Goal: Information Seeking & Learning: Understand process/instructions

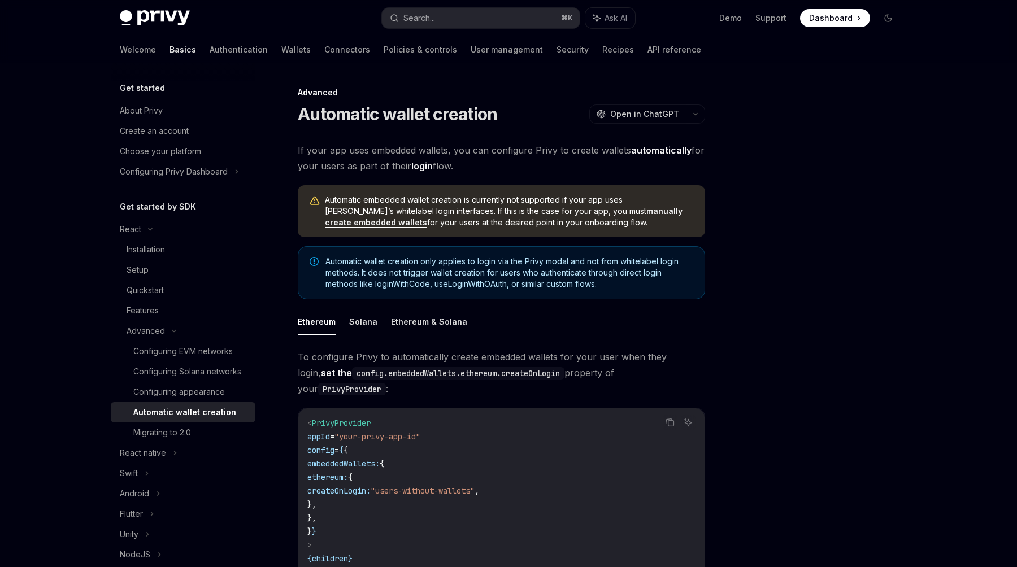
scroll to position [159, 0]
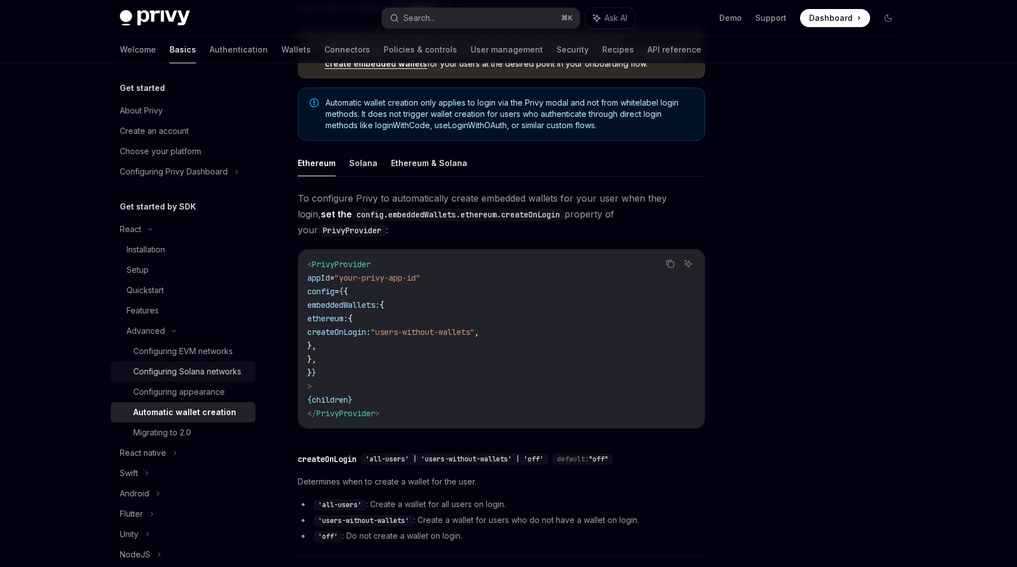
click at [202, 377] on div "Configuring Solana networks" at bounding box center [187, 372] width 108 height 14
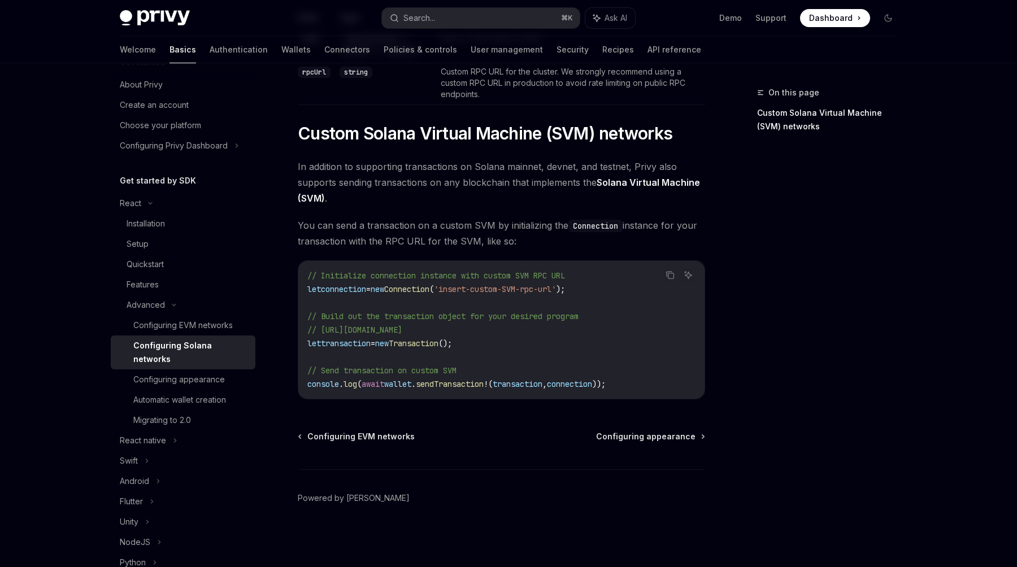
scroll to position [40, 0]
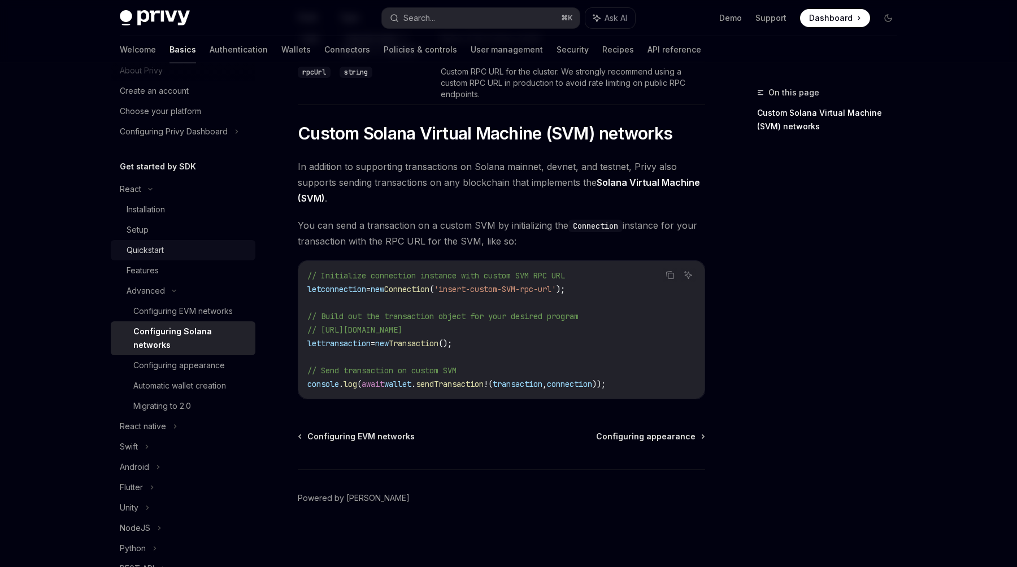
click at [183, 251] on div "Quickstart" at bounding box center [188, 251] width 122 height 14
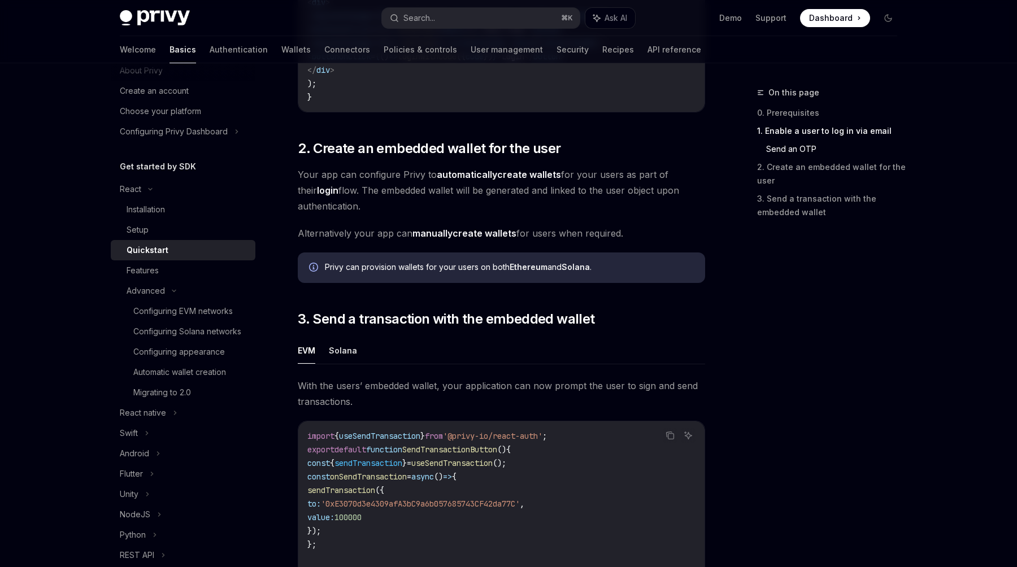
scroll to position [743, 0]
click at [515, 177] on link "automatically create wallets" at bounding box center [499, 176] width 124 height 12
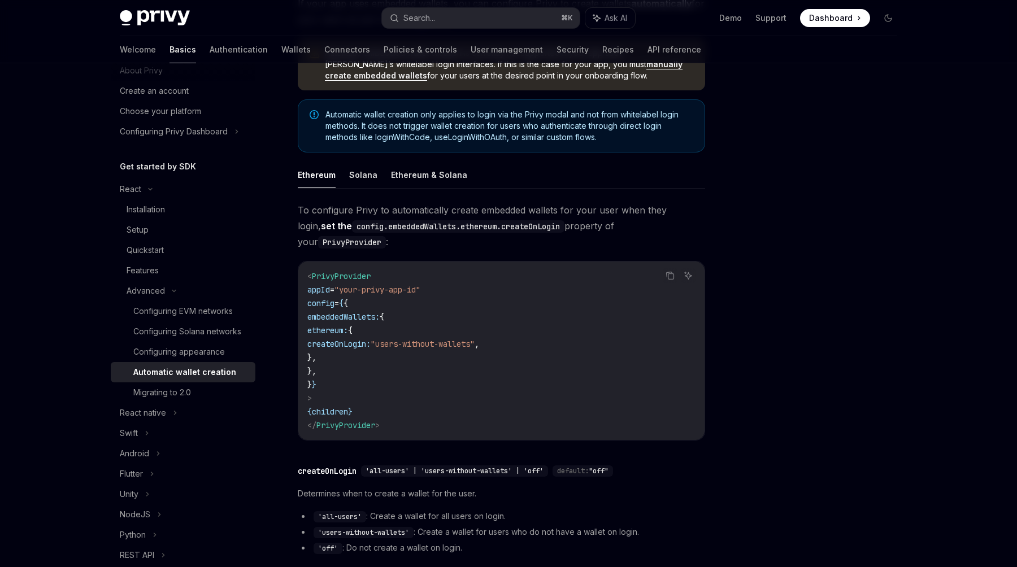
scroll to position [149, 0]
click at [469, 225] on code "config.embeddedWallets.ethereum.createOnLogin" at bounding box center [458, 225] width 212 height 12
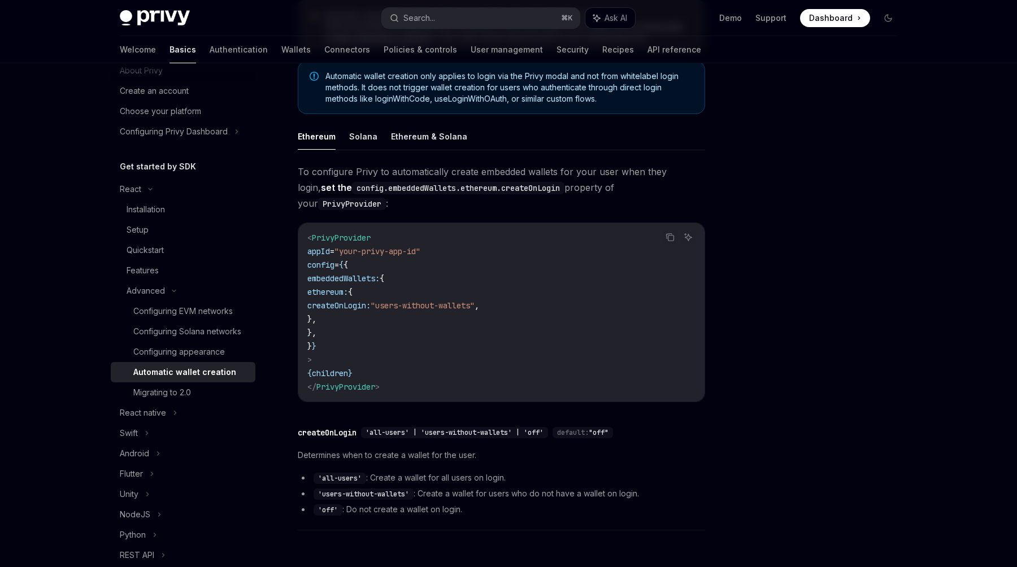
click at [480, 281] on code "< PrivyProvider appId = "your-privy-app-id" config = { { embeddedWallets: { eth…" at bounding box center [501, 312] width 388 height 163
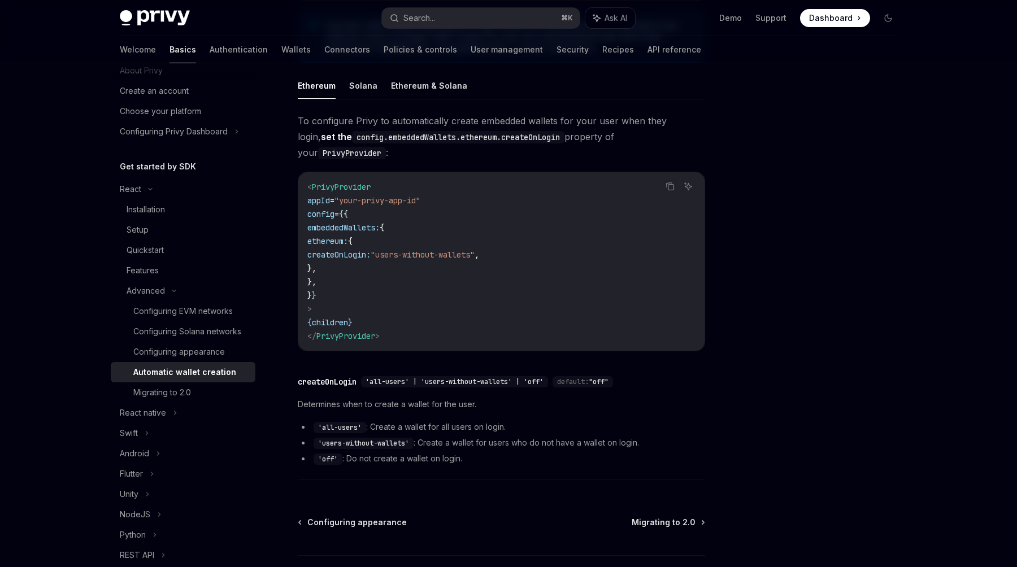
scroll to position [239, 0]
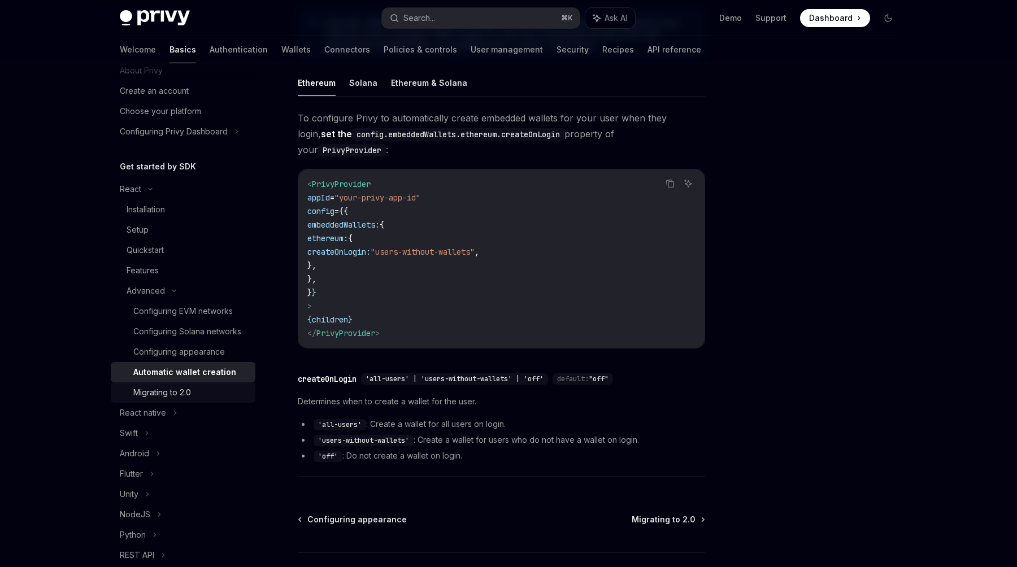
click at [165, 389] on div "Migrating to 2.0" at bounding box center [162, 393] width 58 height 14
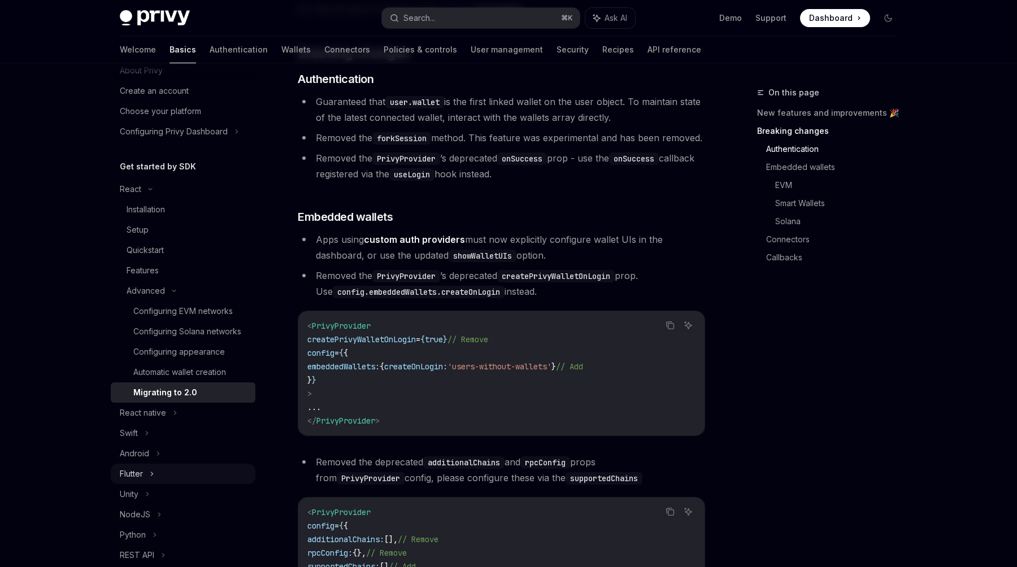
scroll to position [100, 0]
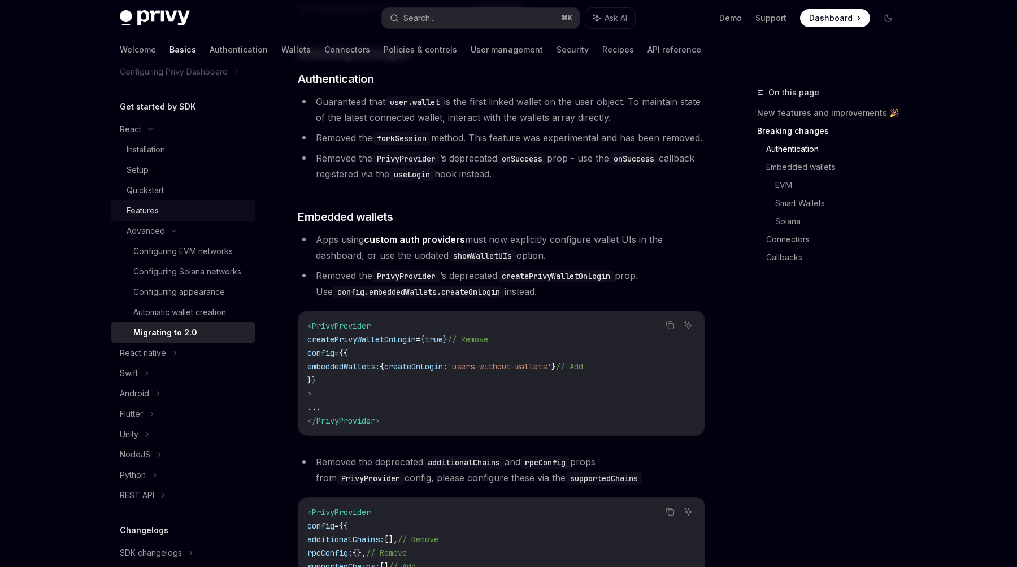
click at [171, 209] on div "Features" at bounding box center [188, 211] width 122 height 14
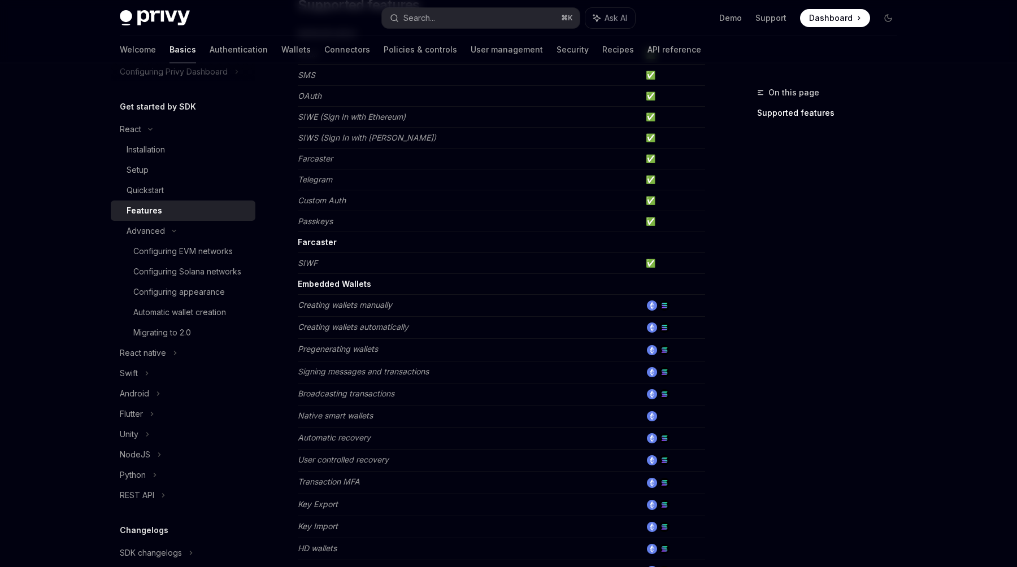
scroll to position [177, 0]
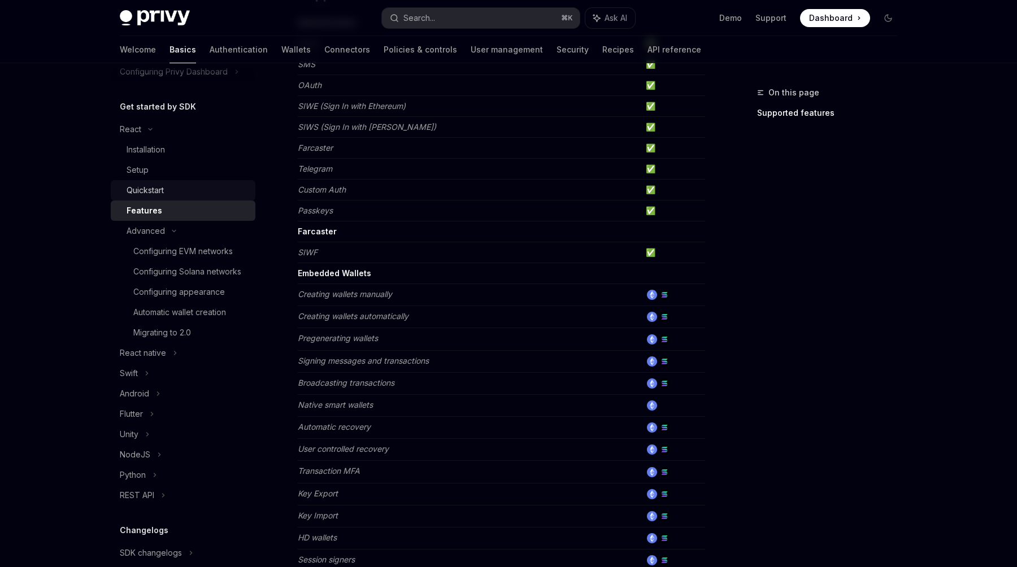
click at [168, 183] on link "Quickstart" at bounding box center [183, 190] width 145 height 20
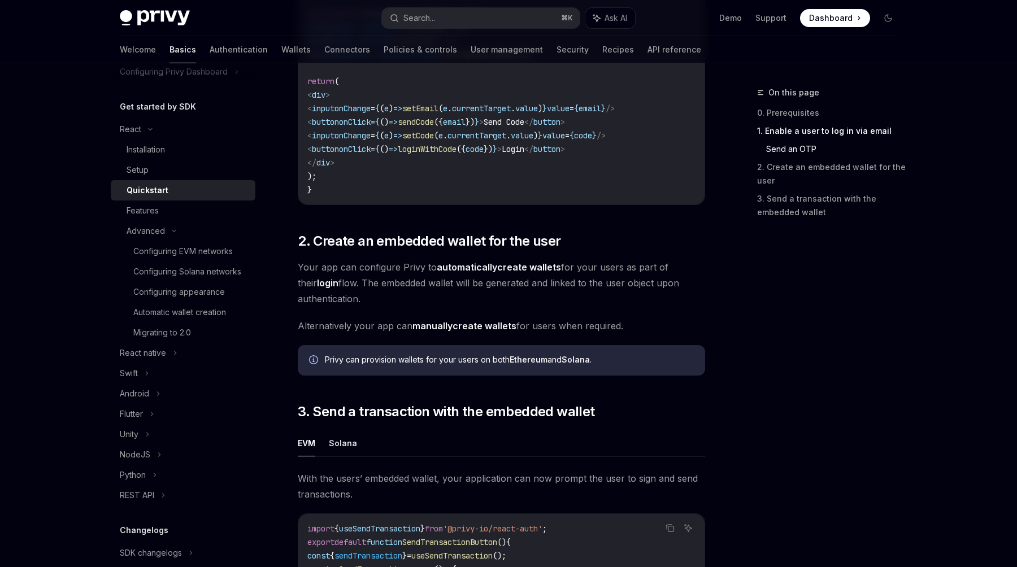
scroll to position [693, 0]
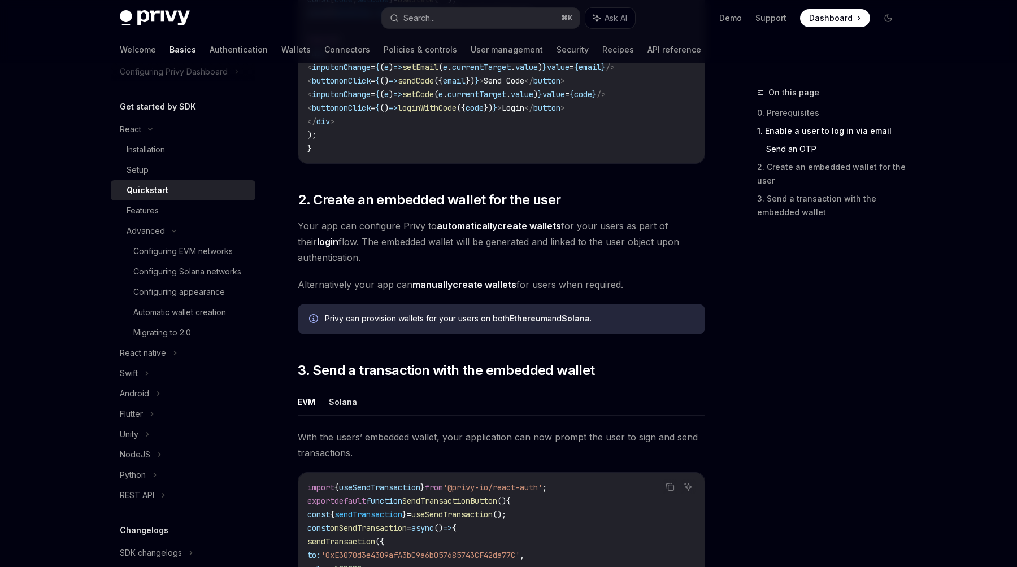
click at [392, 270] on div "​ 0. Prerequisites This guide assumes that you have completed the Setup guide. …" at bounding box center [501, 130] width 407 height 1288
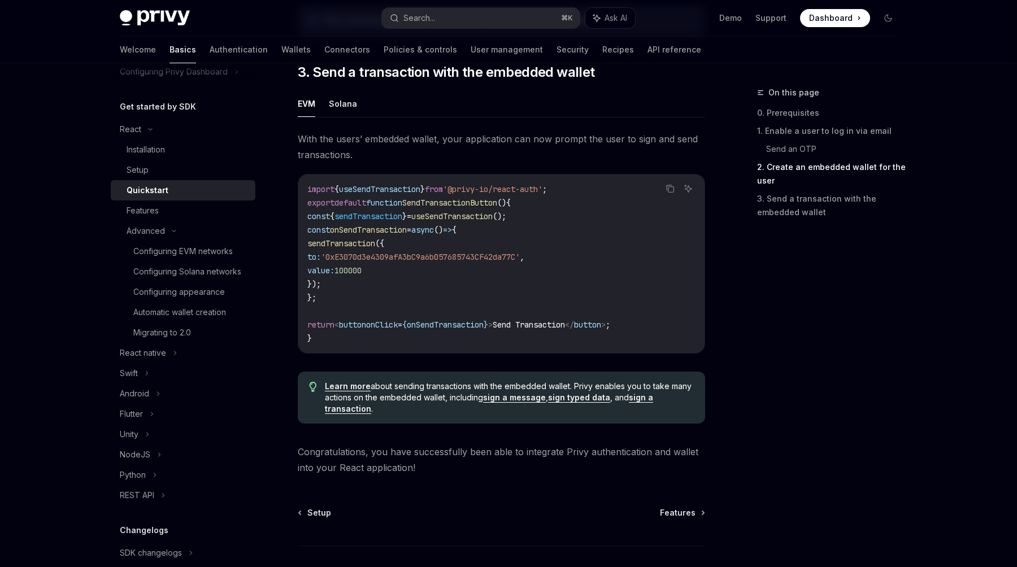
scroll to position [1003, 0]
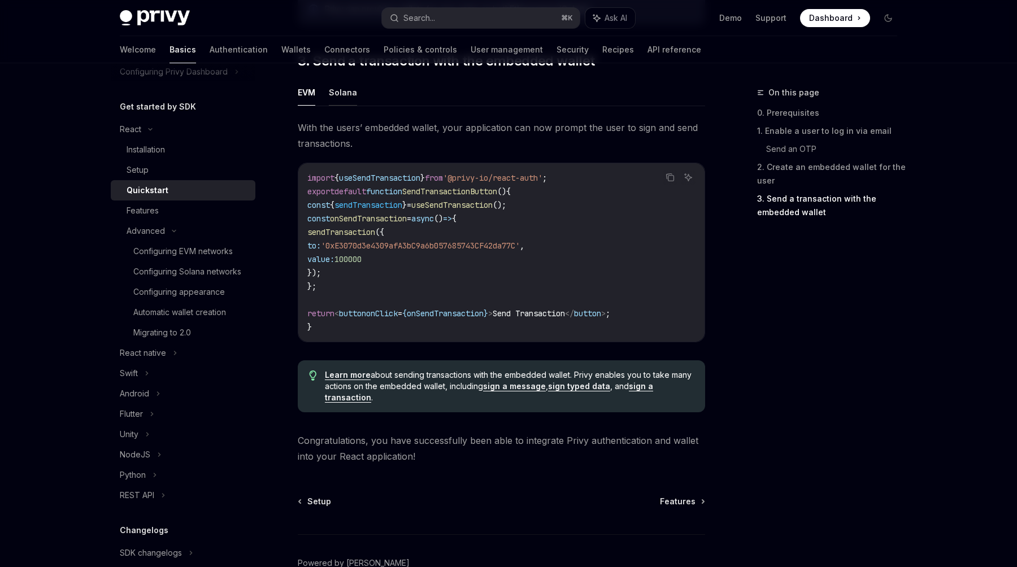
click at [350, 98] on button "Solana" at bounding box center [343, 92] width 28 height 27
type textarea "*"
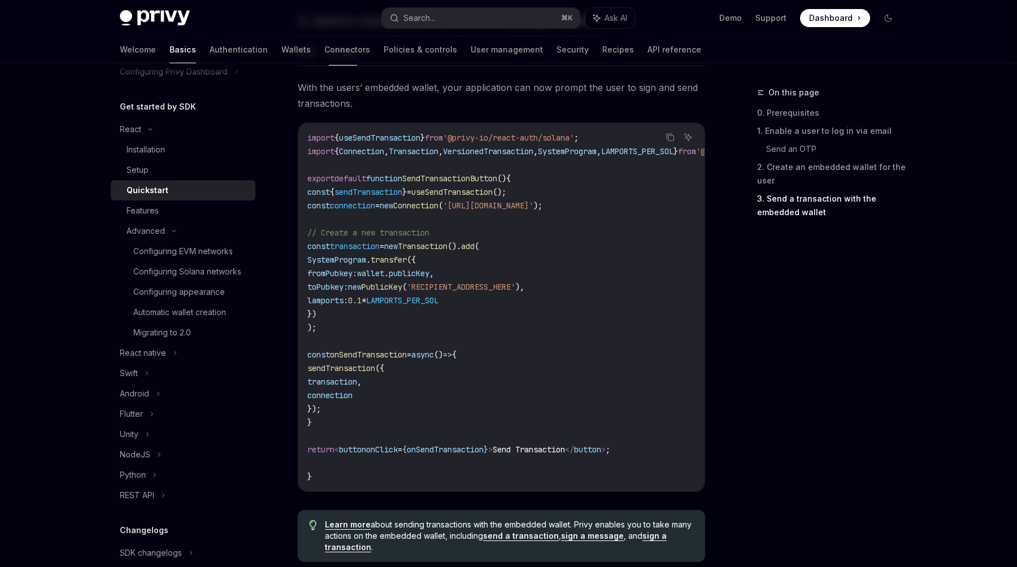
click at [401, 142] on span "useSendTransaction" at bounding box center [379, 138] width 81 height 10
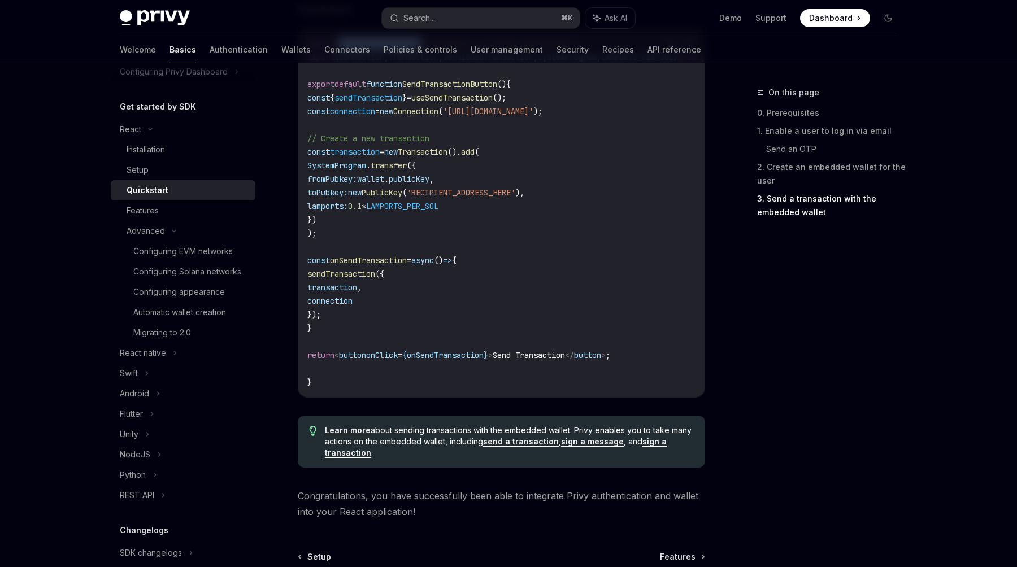
scroll to position [1099, 0]
